Goal: Task Accomplishment & Management: Manage account settings

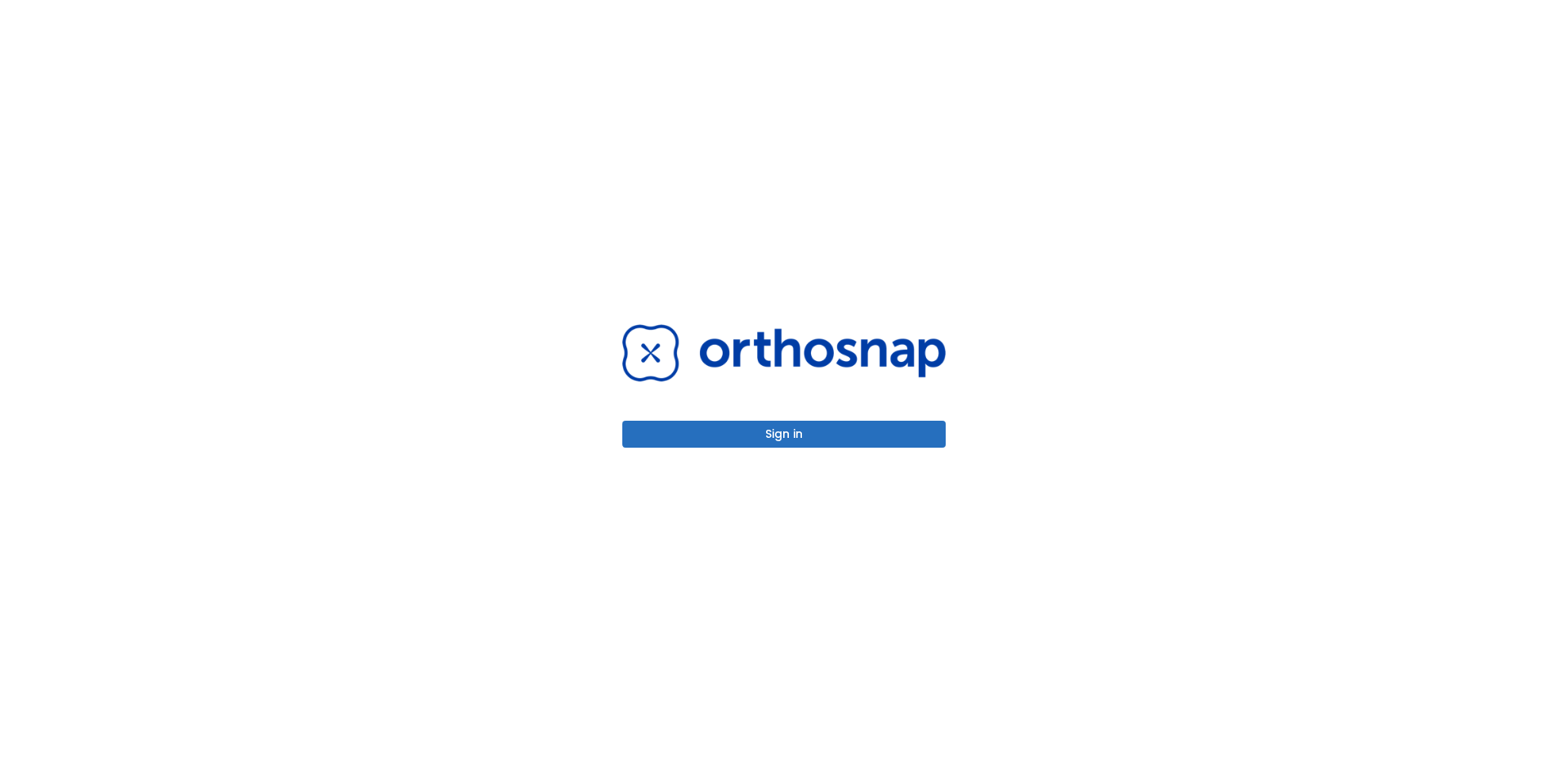
click at [859, 438] on button "Sign in" at bounding box center [784, 434] width 323 height 27
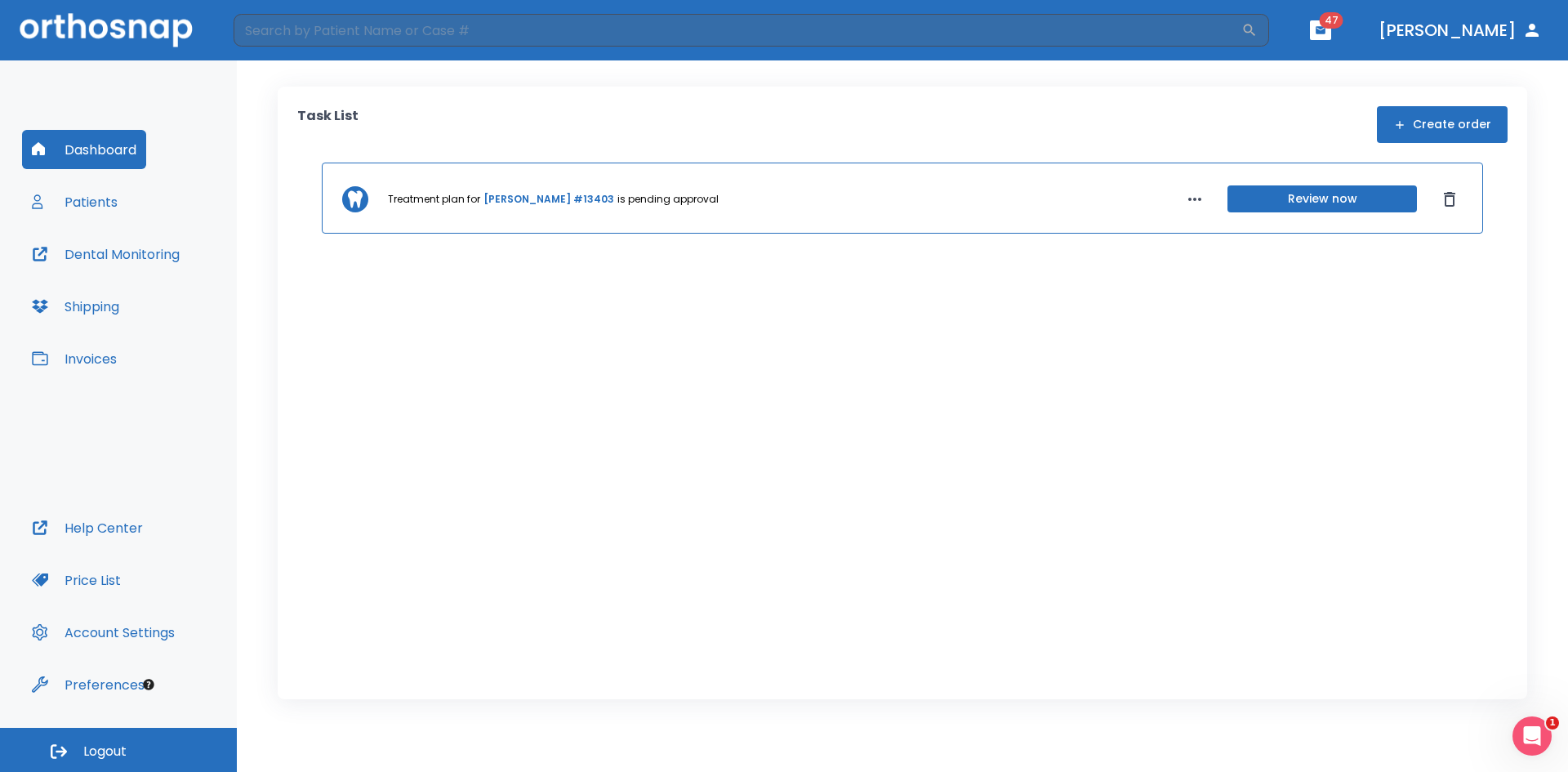
click at [563, 201] on link "[PERSON_NAME] #13403" at bounding box center [549, 199] width 131 height 15
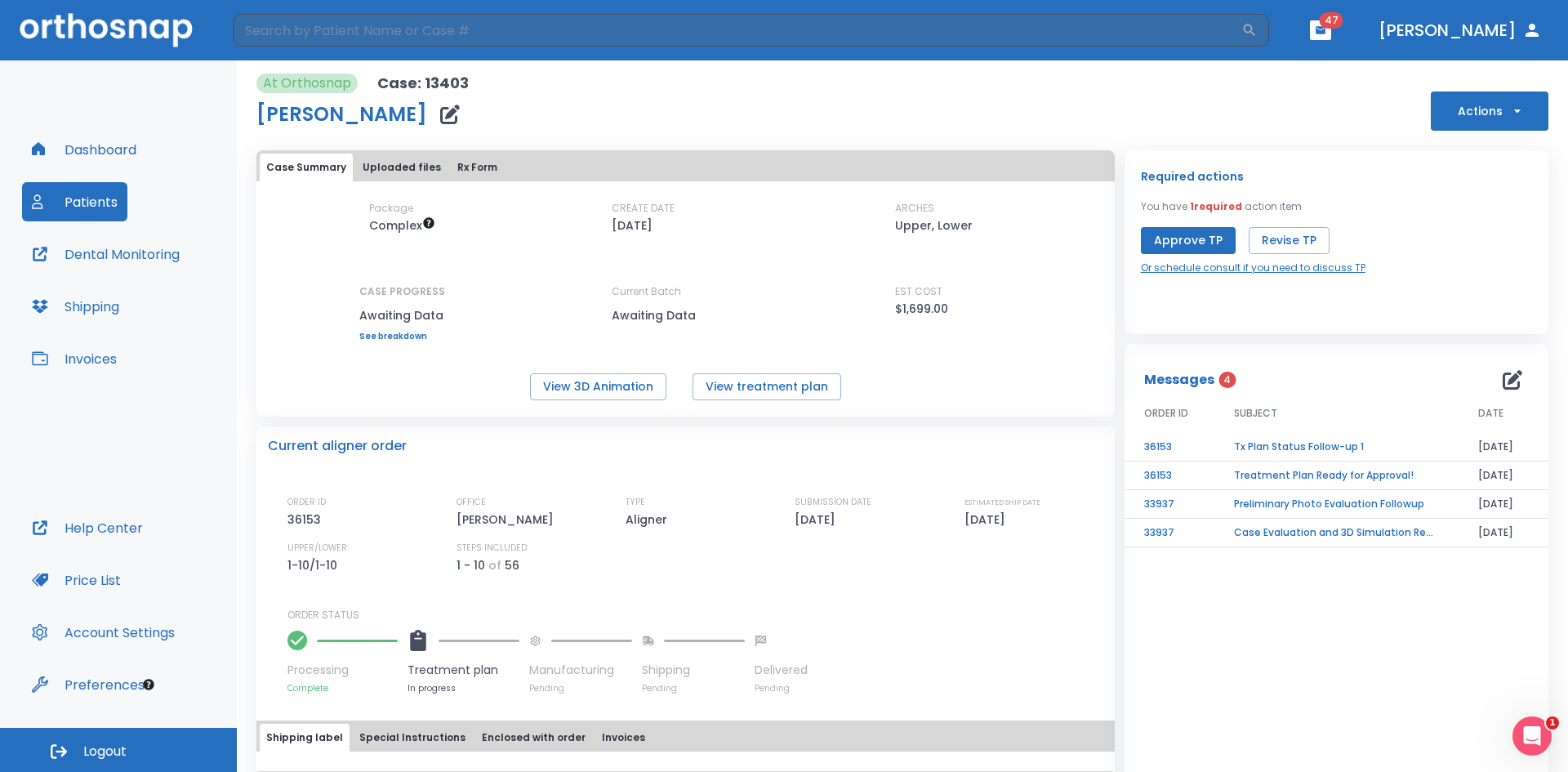
click at [1262, 270] on link "Or schedule consult if you need to discuss TP" at bounding box center [1253, 267] width 224 height 15
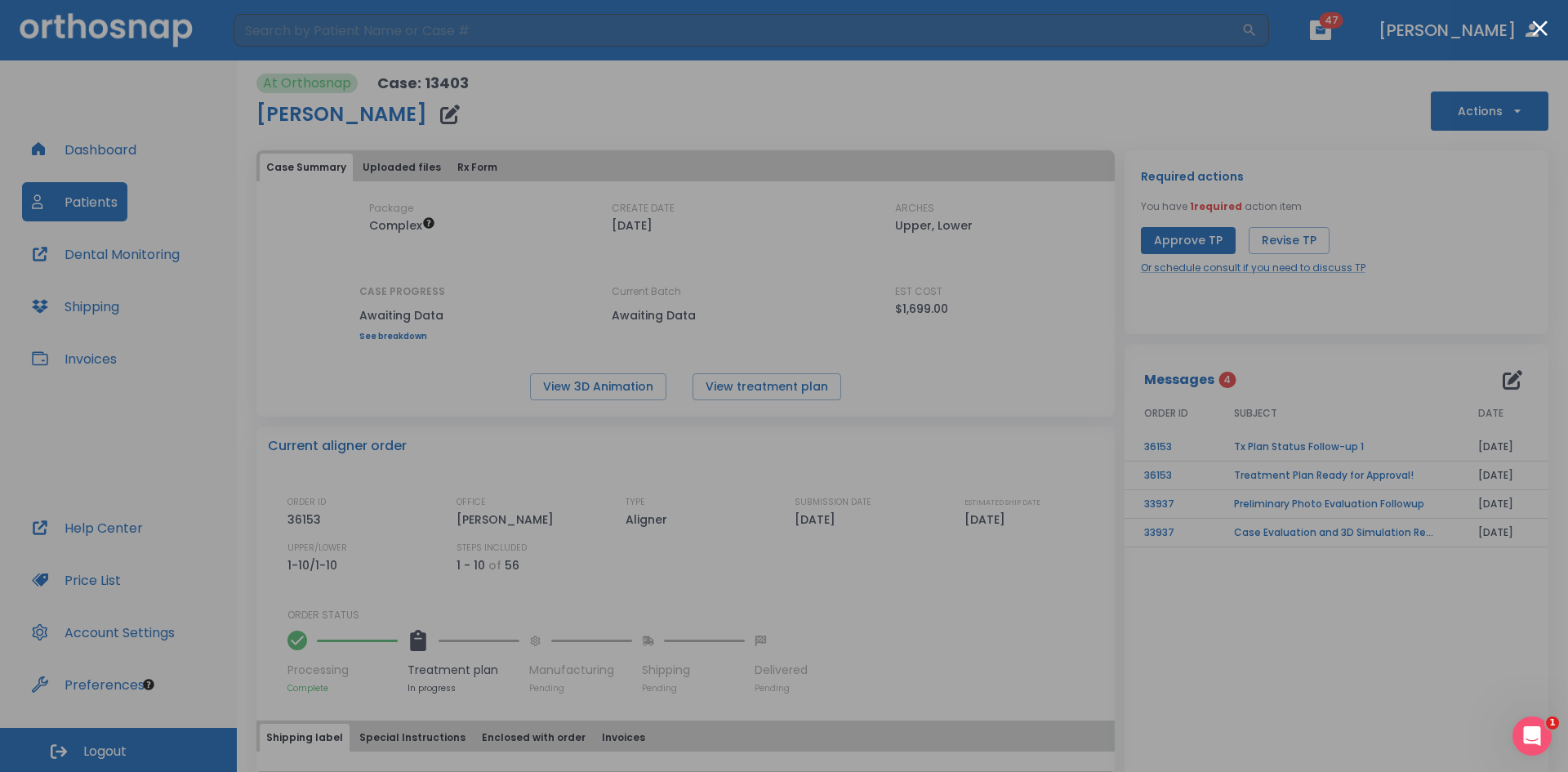
click at [1255, 111] on div at bounding box center [784, 386] width 1568 height 772
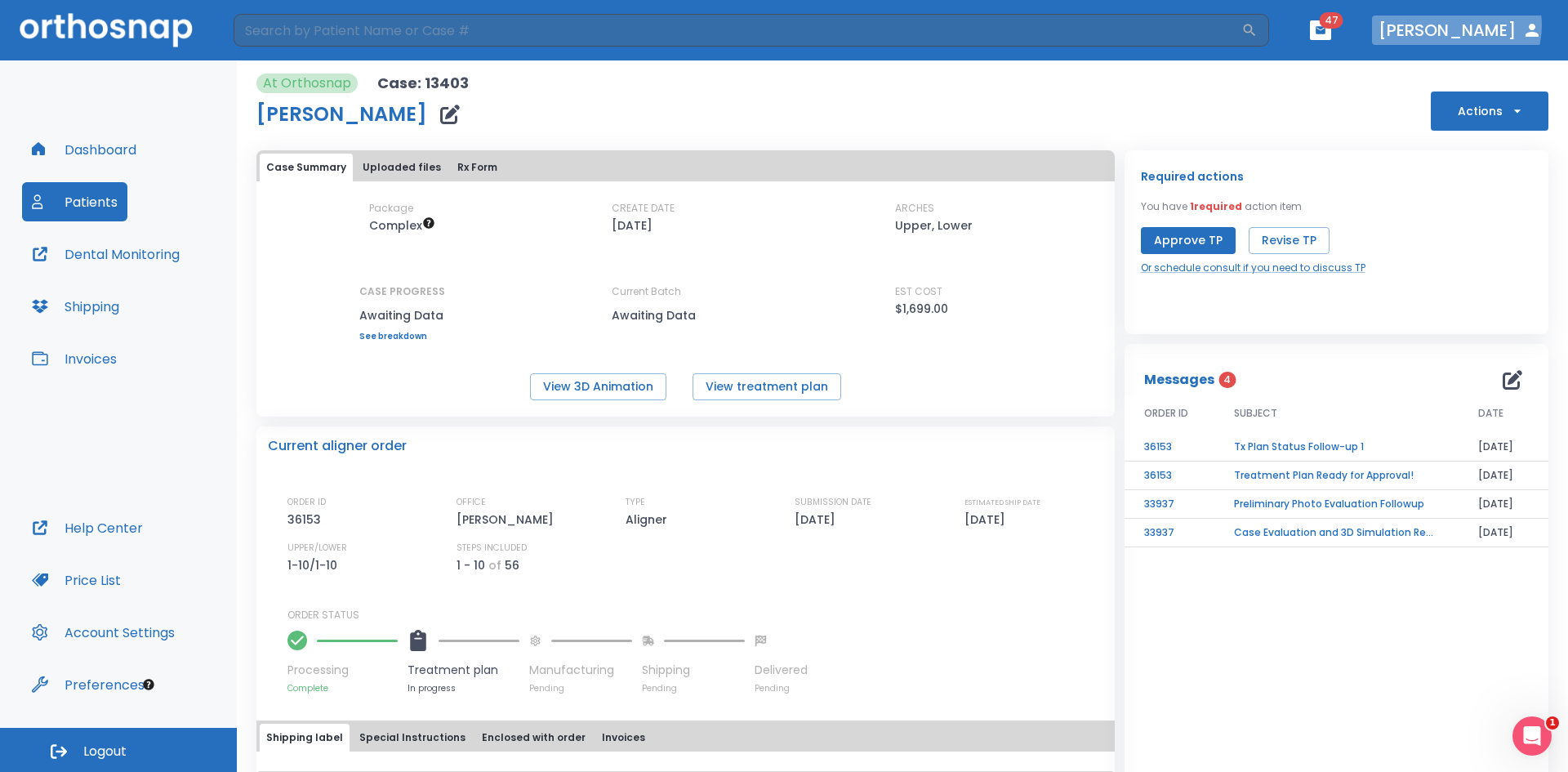
click at [1482, 25] on button "[PERSON_NAME]" at bounding box center [1461, 31] width 176 height 30
click at [1519, 28] on button "[PERSON_NAME]" at bounding box center [1461, 31] width 176 height 30
click at [135, 754] on button "Logout" at bounding box center [118, 749] width 237 height 44
